Goal: Check status

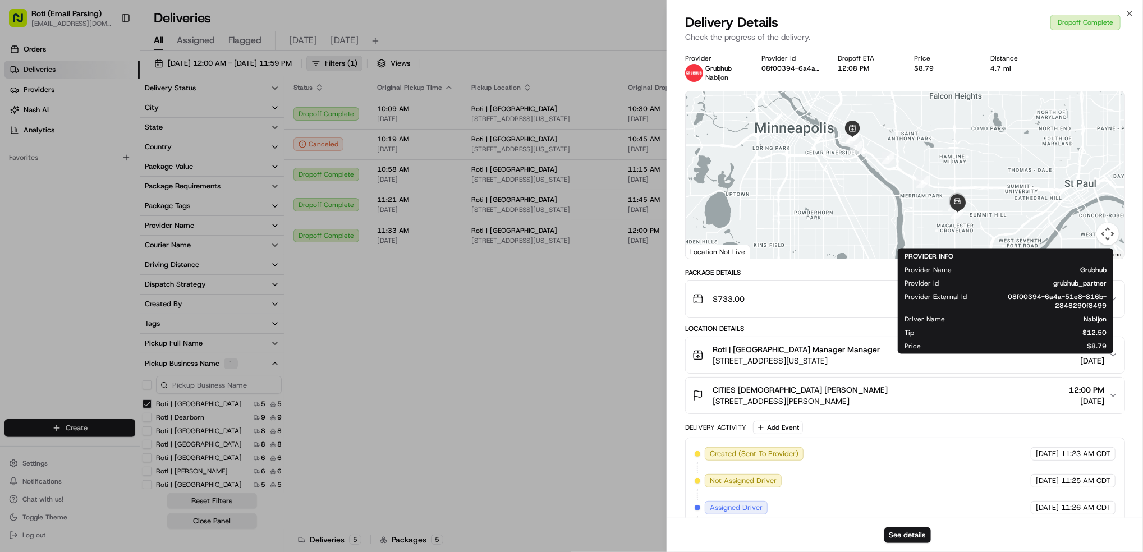
scroll to position [202, 0]
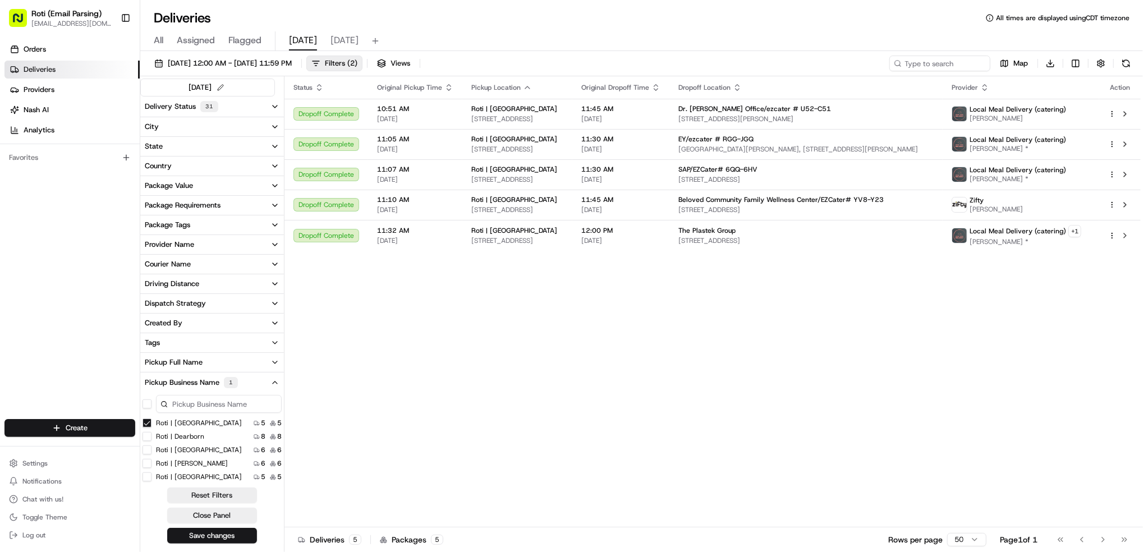
click at [147, 420] on Park "Roti | [GEOGRAPHIC_DATA]" at bounding box center [147, 423] width 9 height 9
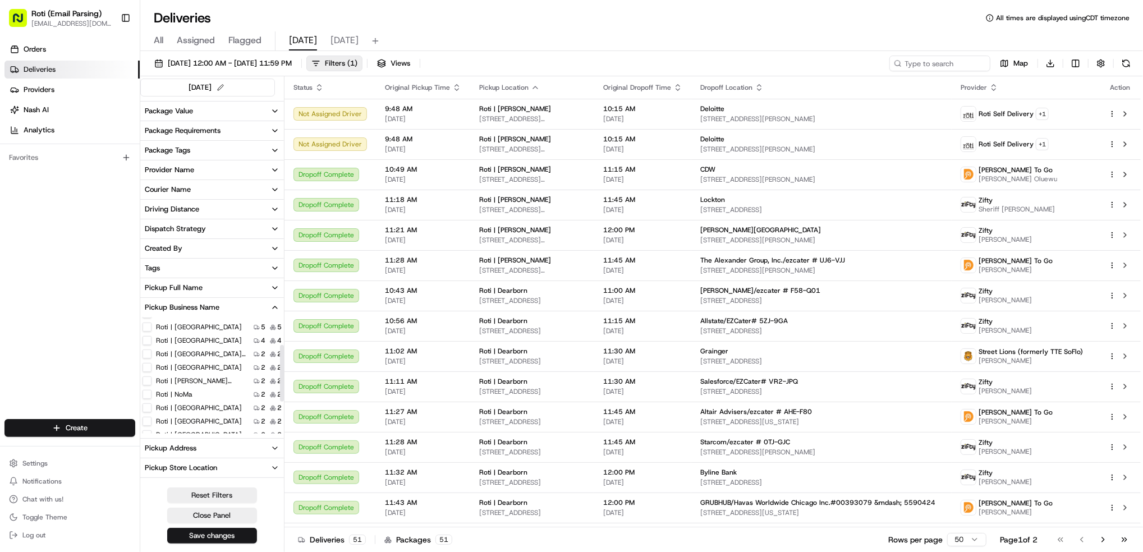
scroll to position [48, 0]
click at [144, 366] on MN "Roti | [GEOGRAPHIC_DATA]" at bounding box center [147, 366] width 9 height 9
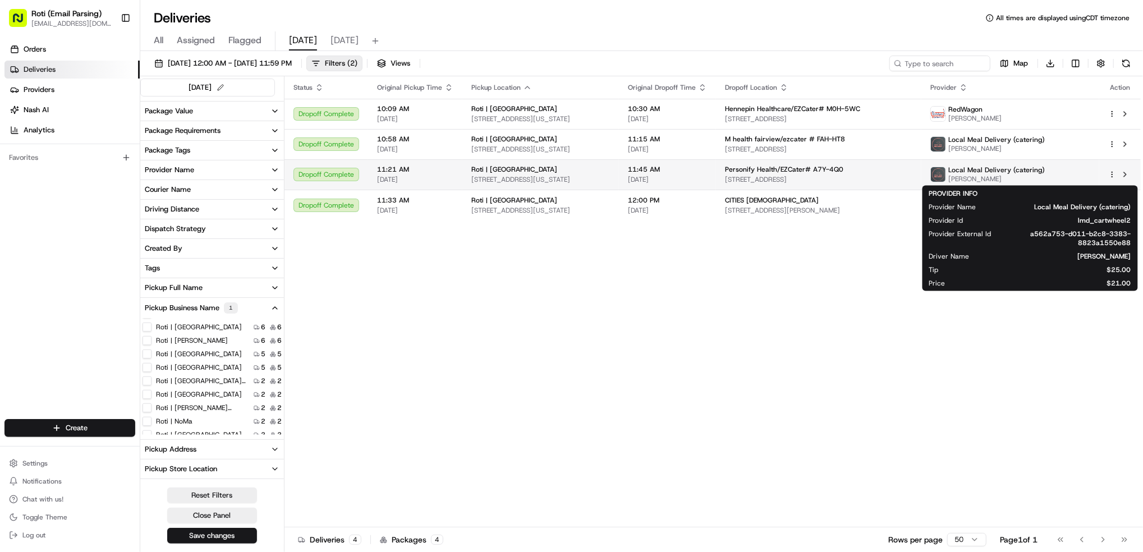
click at [1045, 171] on span "Local Meal Delivery (catering)" at bounding box center [996, 170] width 97 height 9
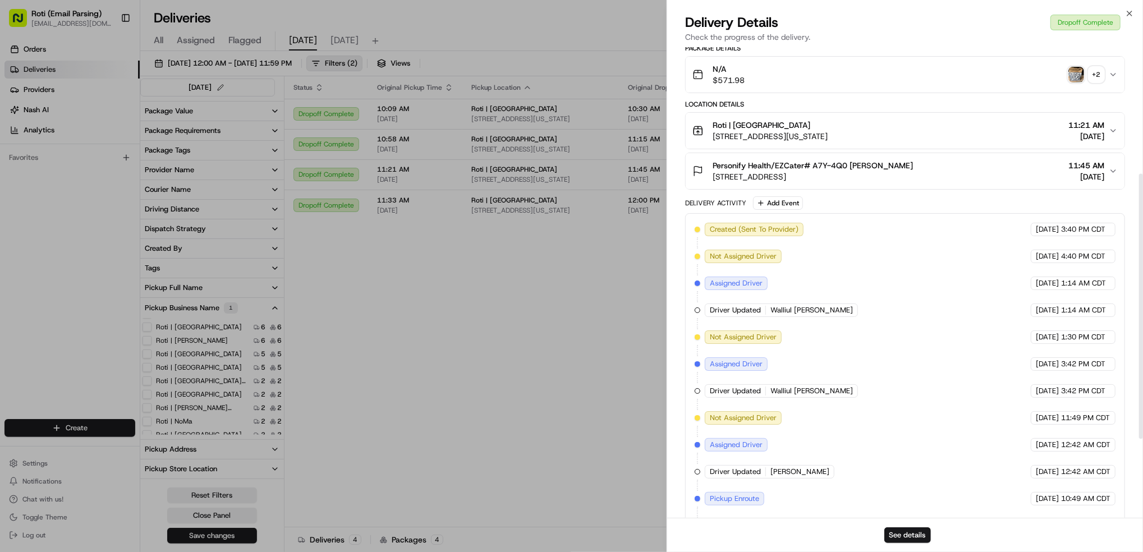
scroll to position [364, 0]
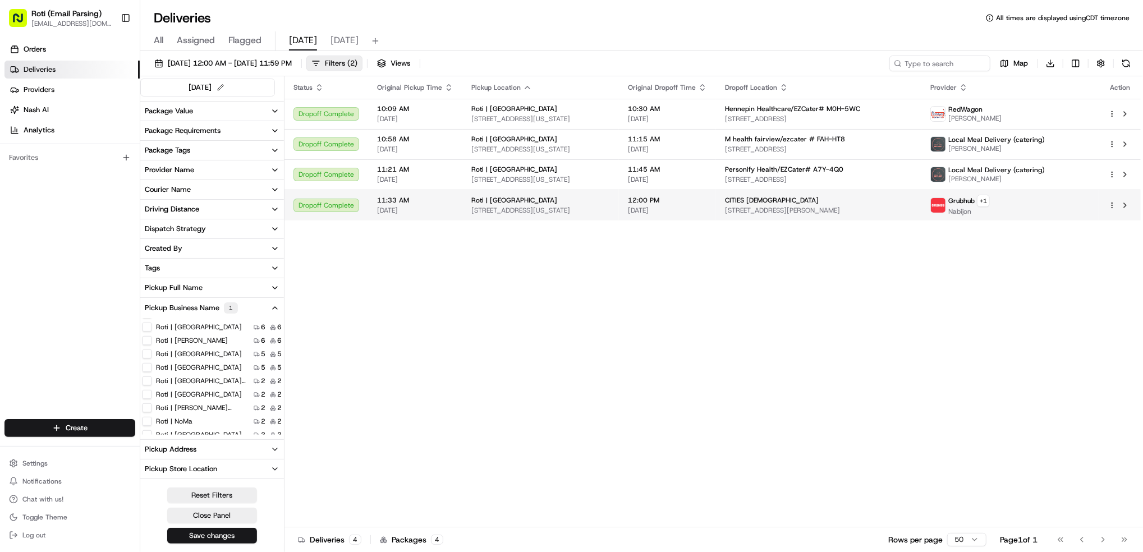
click at [1053, 205] on div "Grubhub + 1 Nabijon" at bounding box center [1011, 205] width 160 height 21
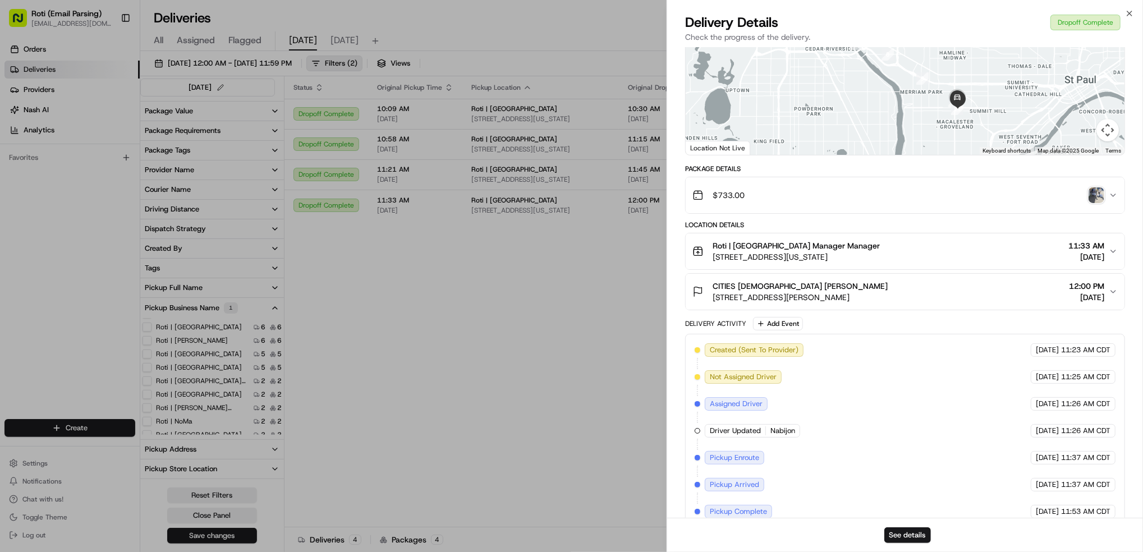
scroll to position [202, 0]
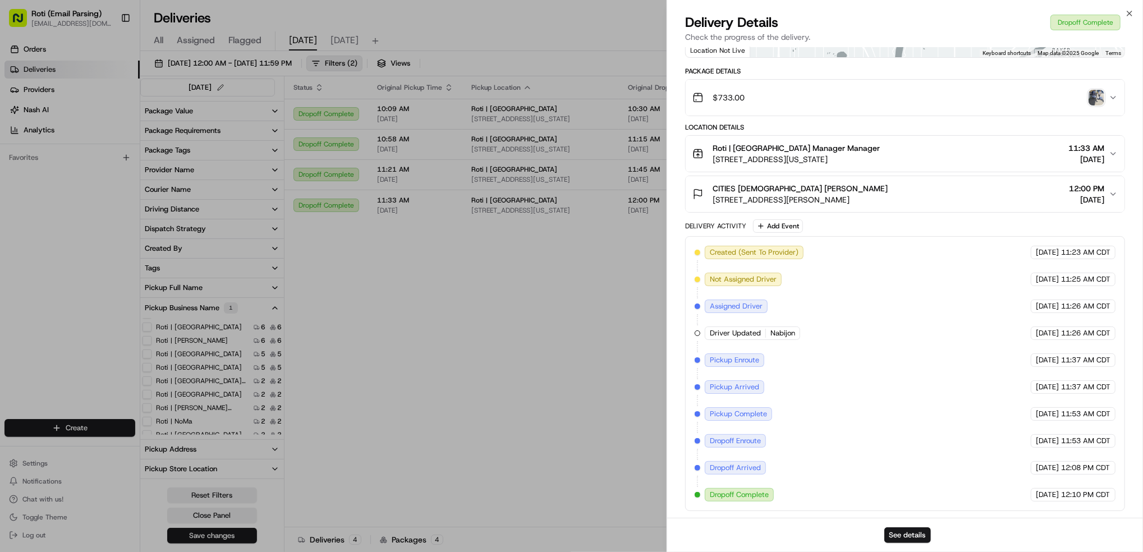
drag, startPoint x: 441, startPoint y: 327, endPoint x: 433, endPoint y: 283, distance: 43.9
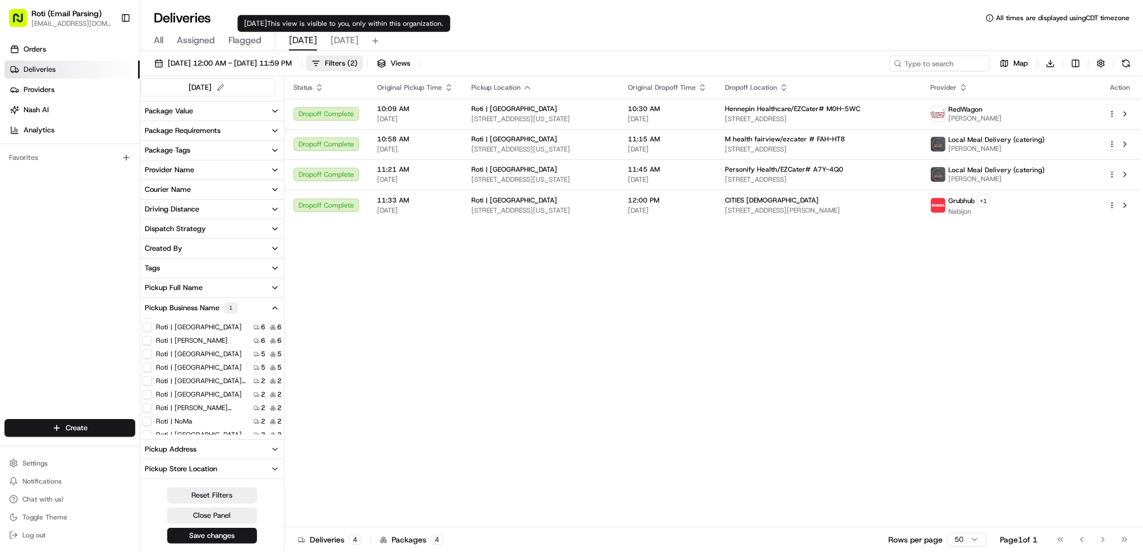
click at [346, 47] on span "[DATE]" at bounding box center [345, 40] width 28 height 13
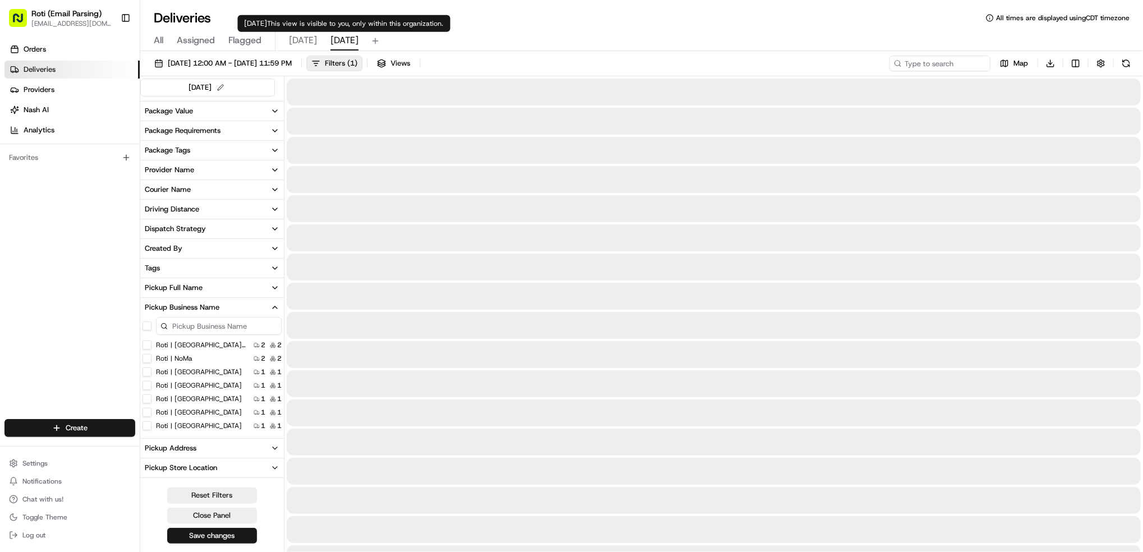
click at [345, 44] on span "[DATE]" at bounding box center [345, 40] width 28 height 13
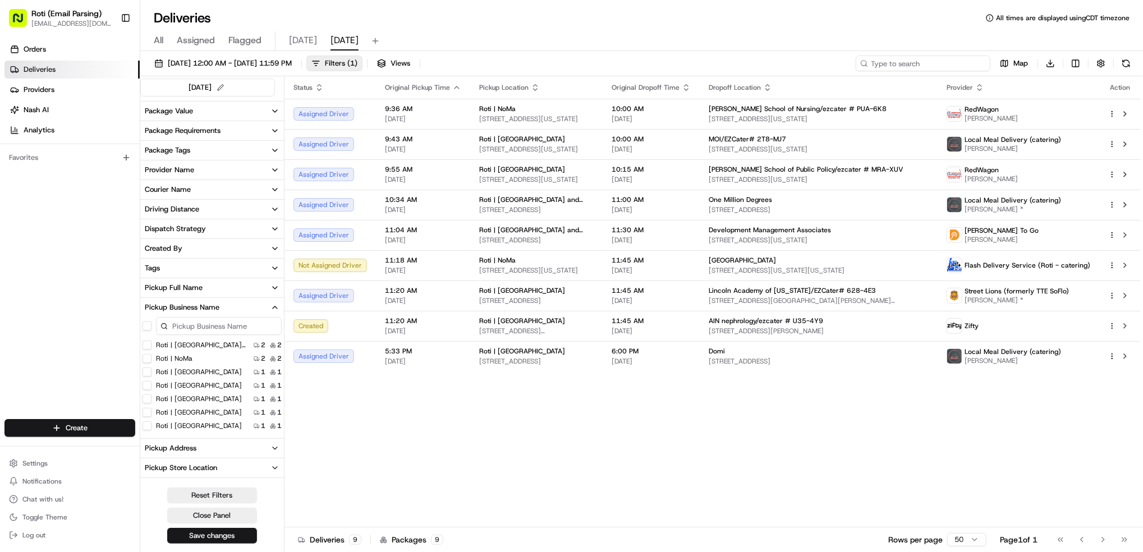
click at [914, 62] on input at bounding box center [923, 64] width 135 height 16
paste input "# PUA-6K8"
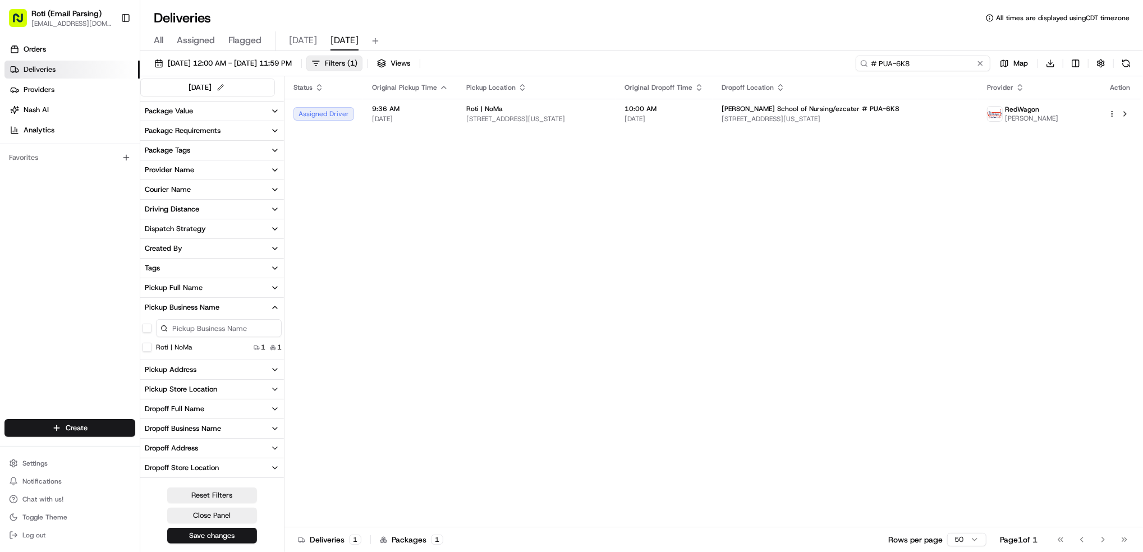
type input "# PUA-6K8"
drag, startPoint x: 963, startPoint y: 65, endPoint x: 527, endPoint y: 12, distance: 438.7
click at [683, 21] on div "Deliveries All times are displayed using CDT timezone All Assigned Flagged [DAT…" at bounding box center [641, 276] width 1003 height 552
paste input "# 2T8-MJ7"
type input "# 2T8-MJ7"
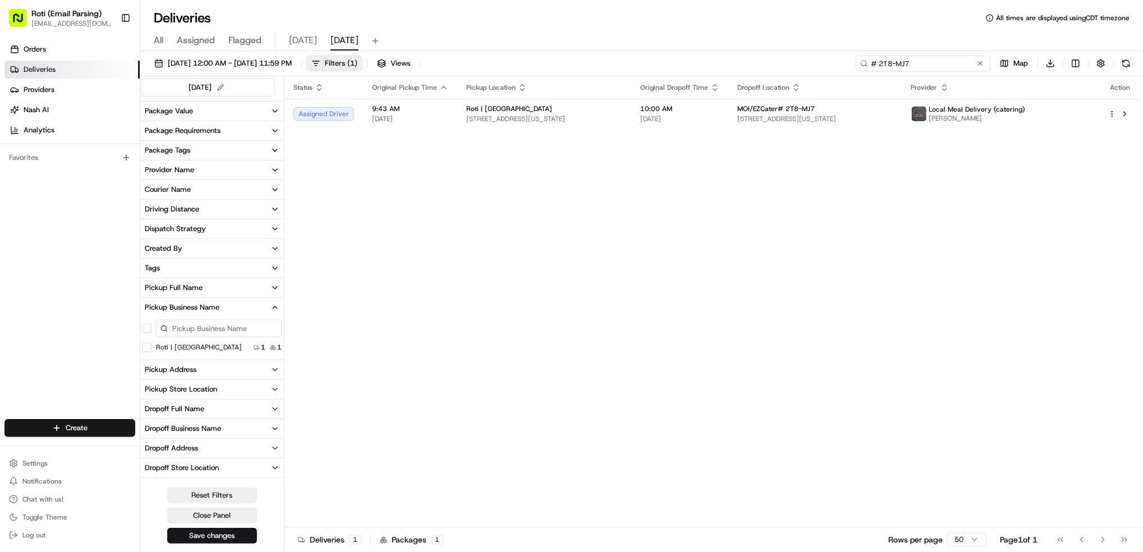
drag, startPoint x: 943, startPoint y: 60, endPoint x: 624, endPoint y: 17, distance: 322.3
click at [696, 19] on div "Deliveries All times are displayed using CDT timezone All Assigned Flagged [DAT…" at bounding box center [641, 276] width 1003 height 552
paste input "# MRA-XUV"
type input "# MRA-XUV"
drag, startPoint x: 778, startPoint y: 47, endPoint x: 752, endPoint y: 48, distance: 26.4
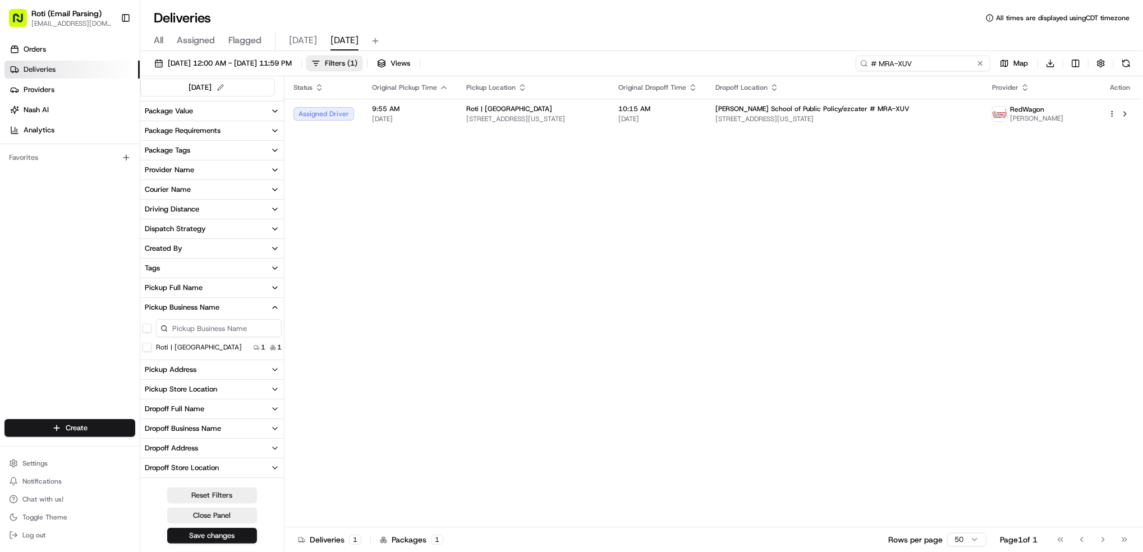
click at [752, 48] on div "Deliveries All times are displayed using CDT timezone All Assigned Flagged [DAT…" at bounding box center [641, 276] width 1003 height 552
paste input "# 628-4E3"
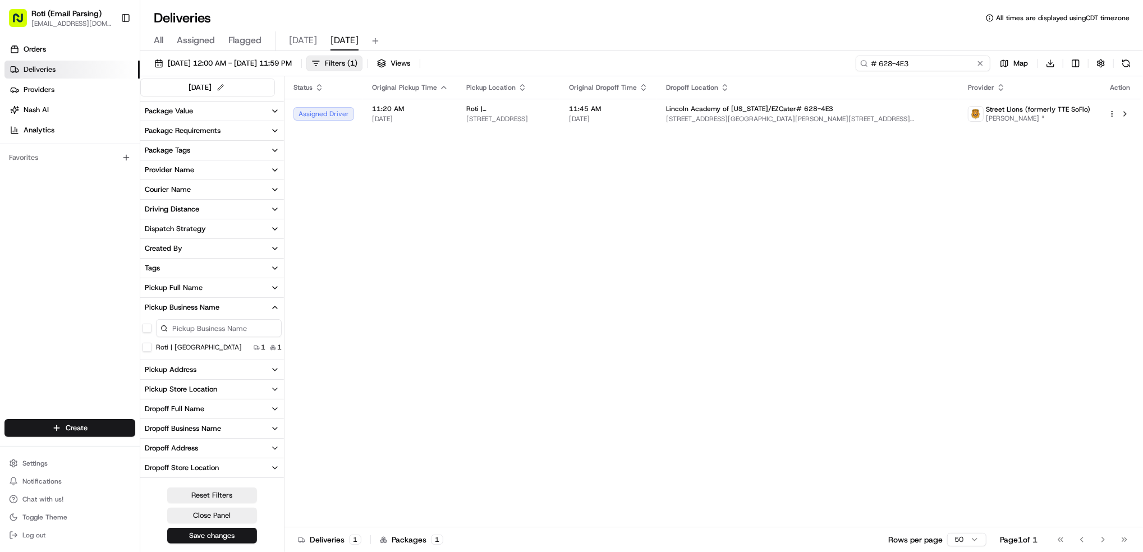
type input "# 628-4E3"
